Goal: Task Accomplishment & Management: Manage account settings

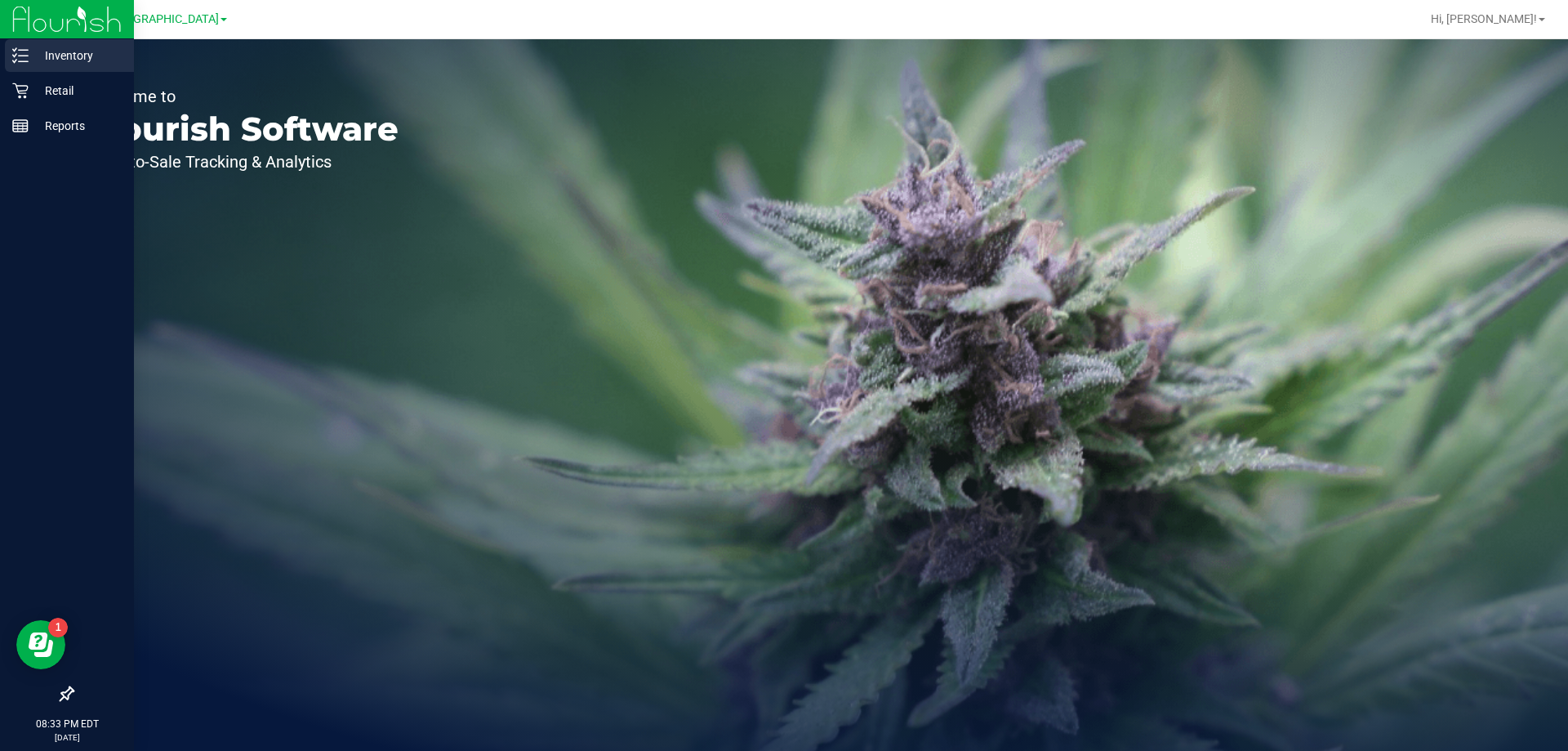
click at [75, 62] on p "Inventory" at bounding box center [78, 55] width 98 height 20
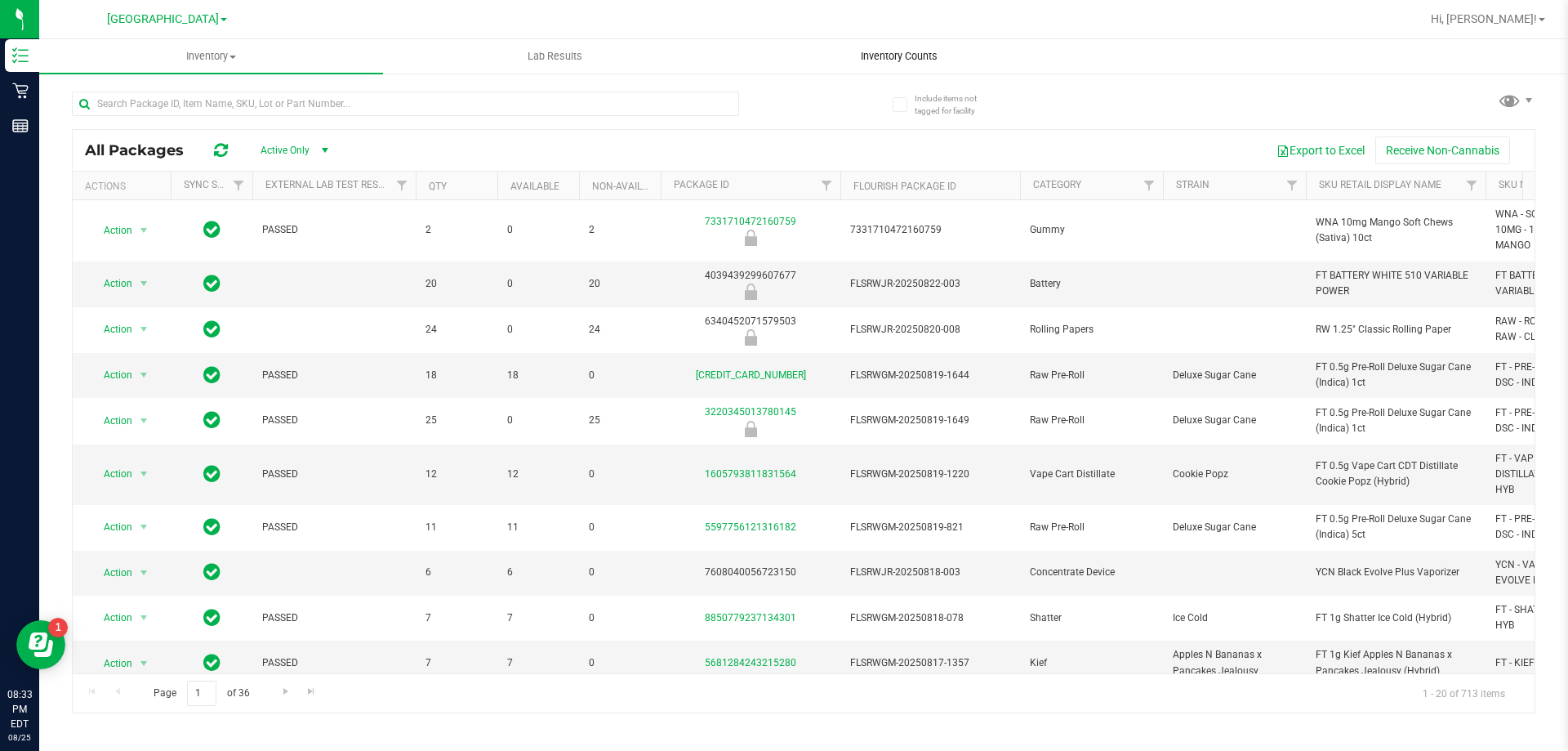
click at [919, 56] on span "Inventory Counts" at bounding box center [899, 56] width 121 height 15
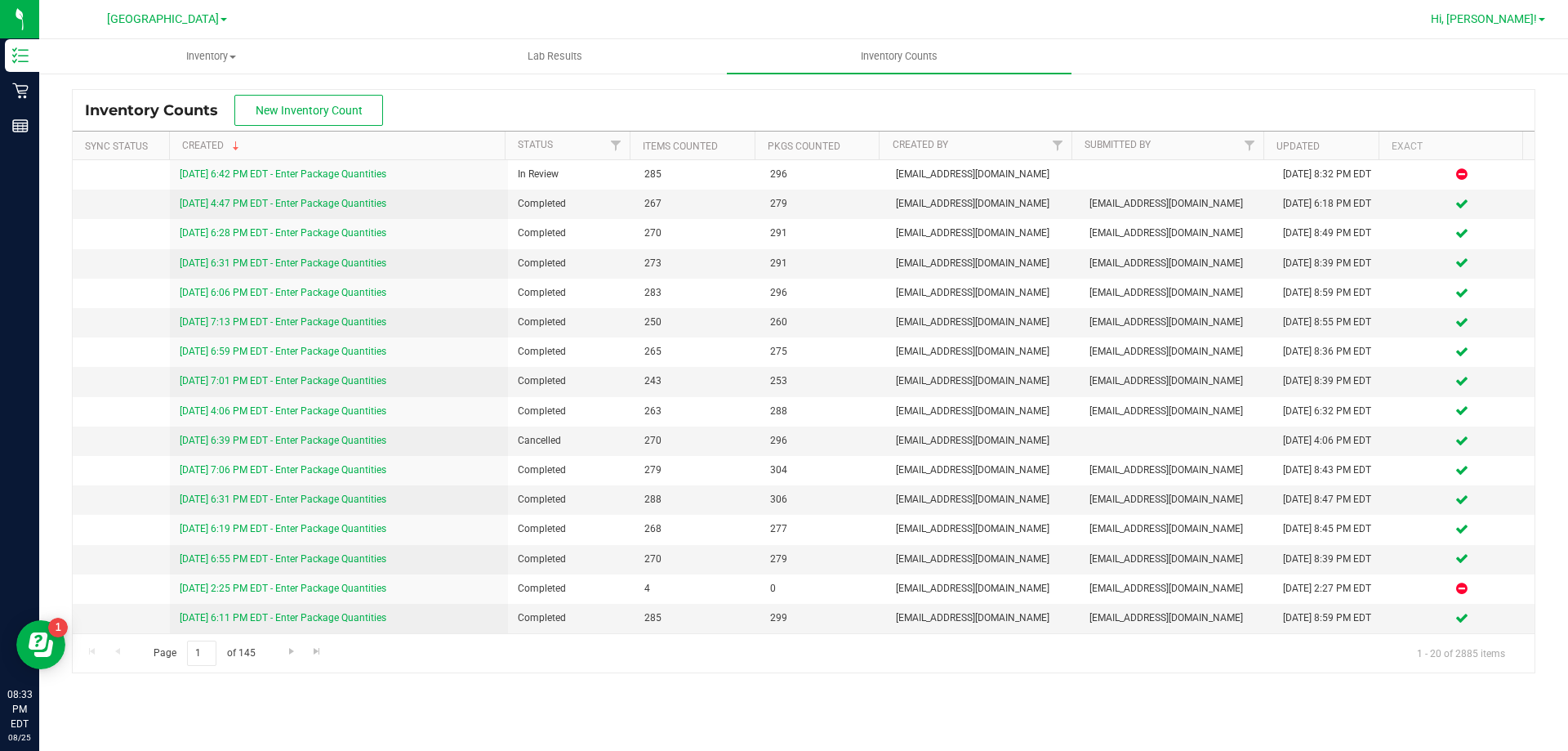
click at [1501, 17] on span "Hi, [PERSON_NAME]!" at bounding box center [1484, 19] width 106 height 13
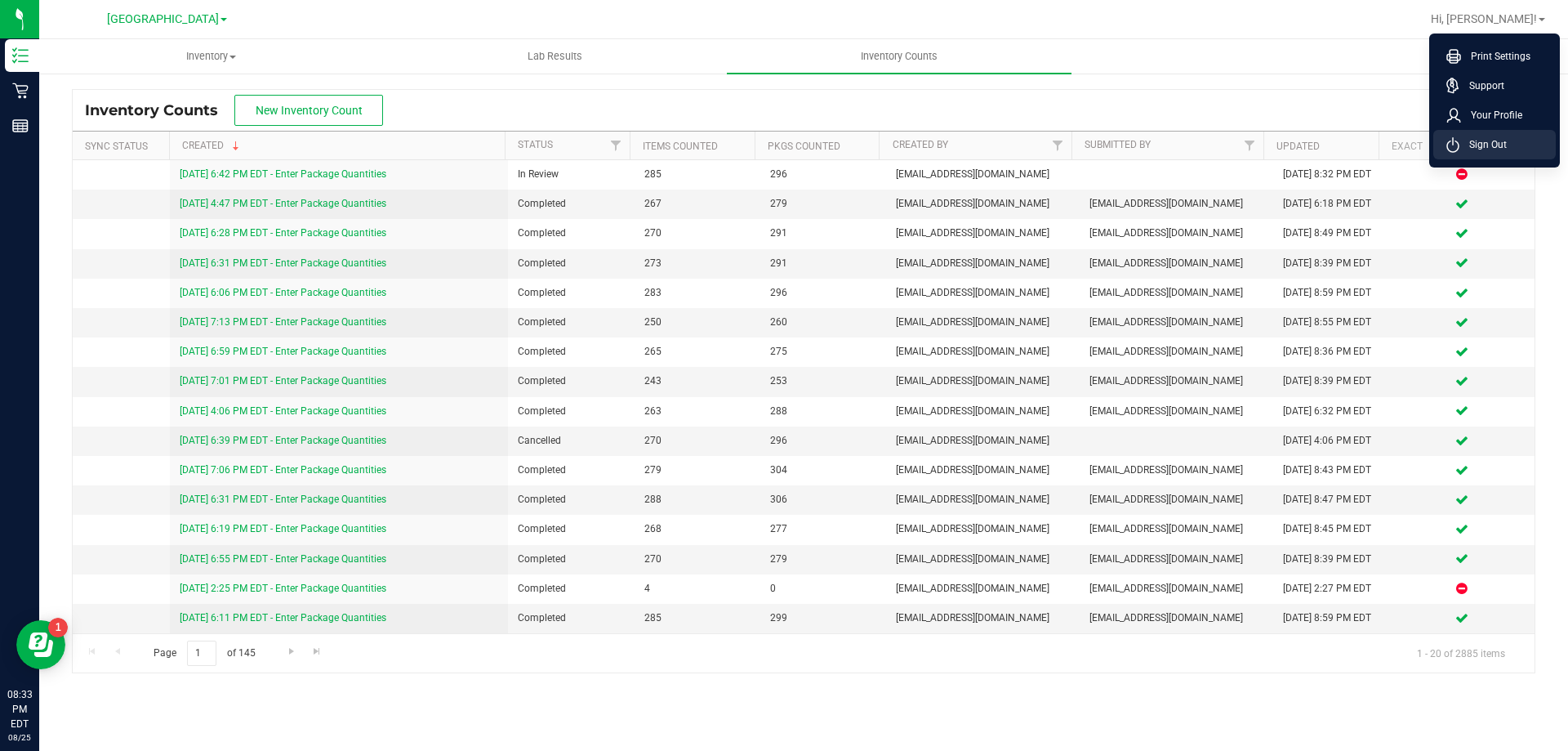
click at [1484, 151] on span "Sign Out" at bounding box center [1483, 145] width 47 height 17
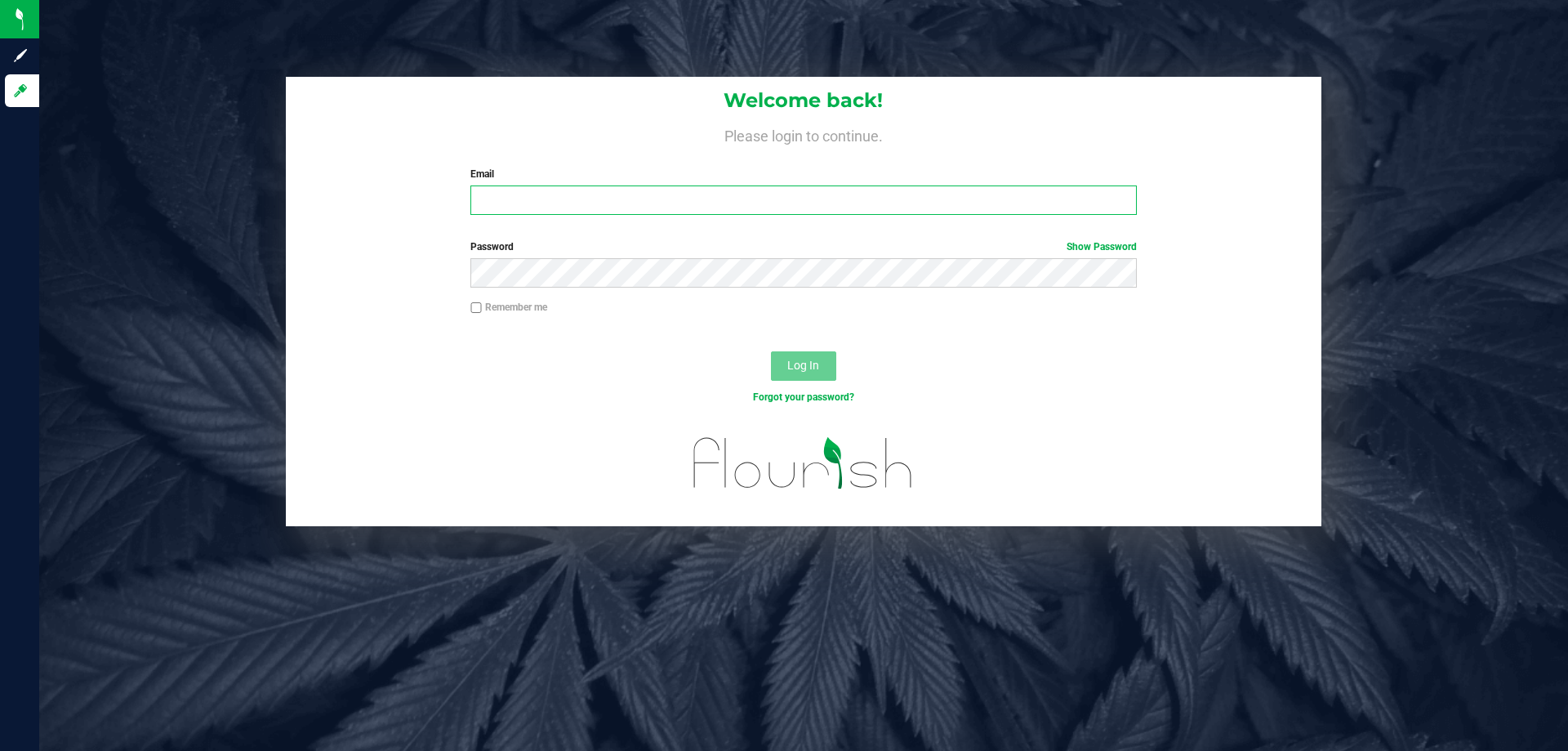
click at [633, 200] on input "Email" at bounding box center [803, 200] width 666 height 30
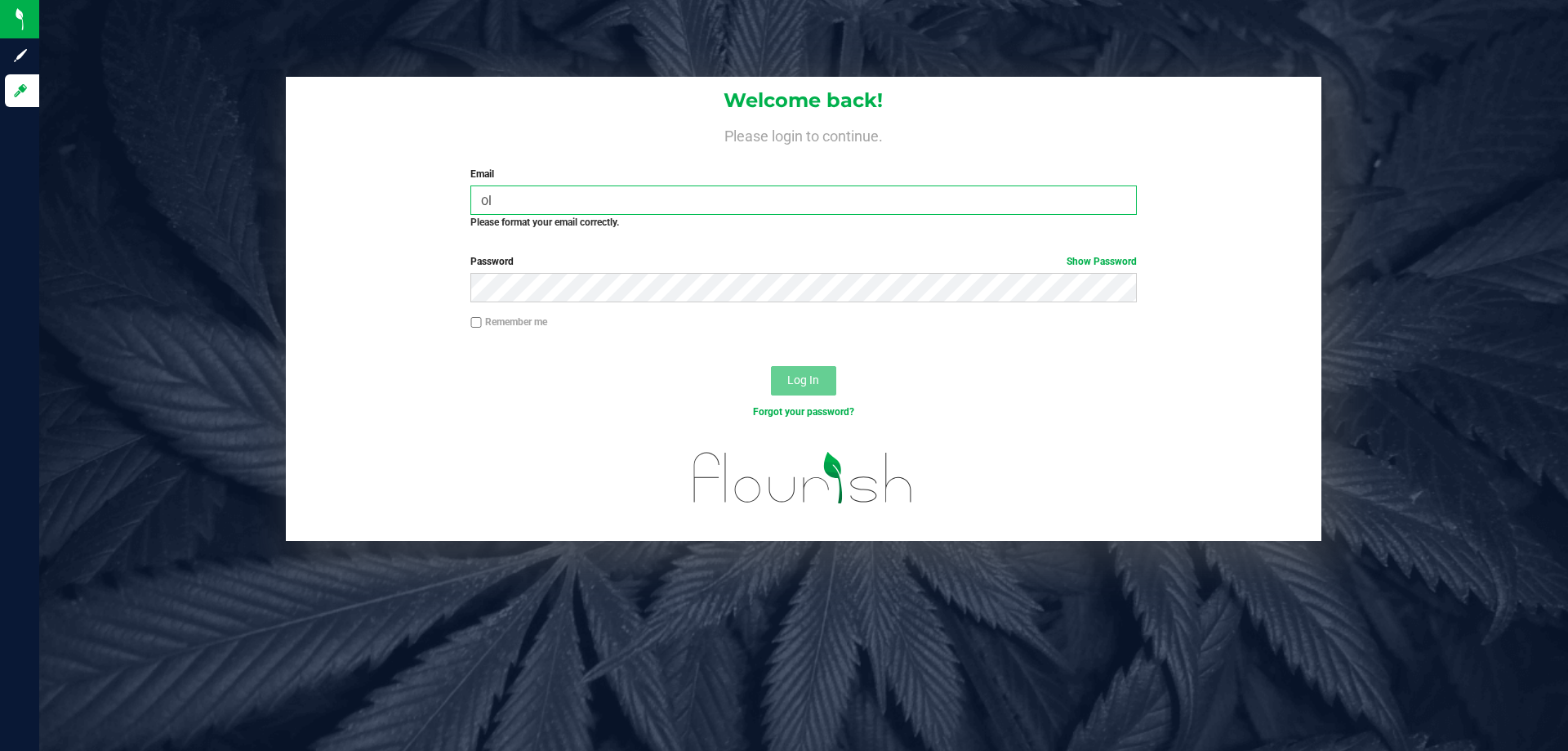
type input "o"
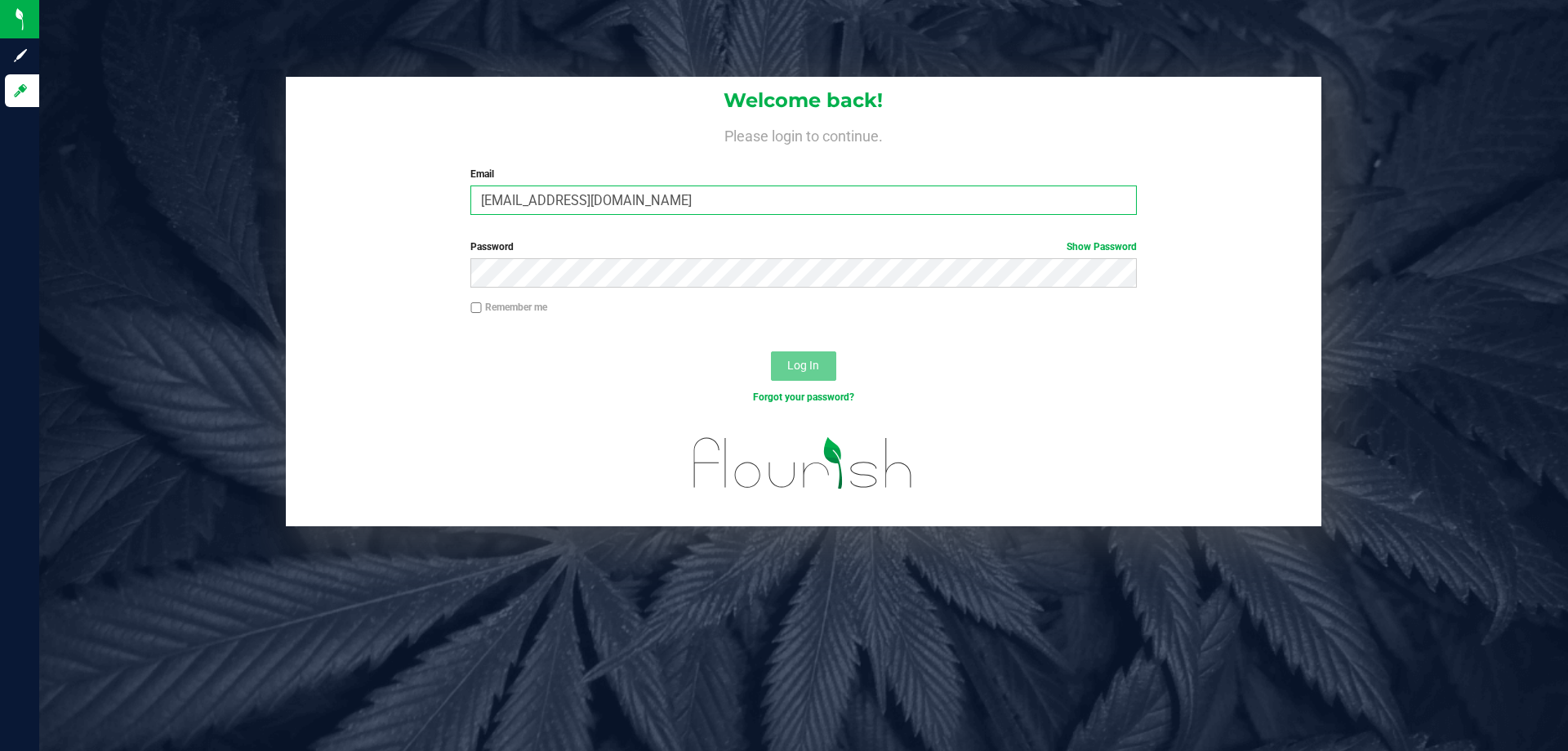
type input "[EMAIL_ADDRESS][DOMAIN_NAME]"
click at [771, 351] on button "Log In" at bounding box center [803, 366] width 65 height 30
